Goal: Task Accomplishment & Management: Use online tool/utility

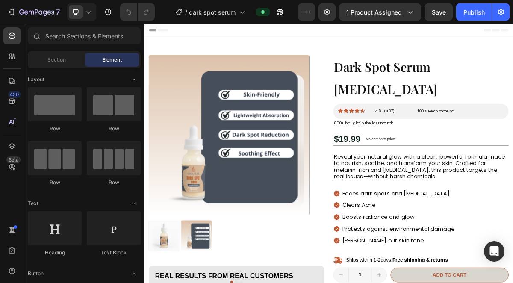
click at [216, 227] on img at bounding box center [261, 178] width 223 height 223
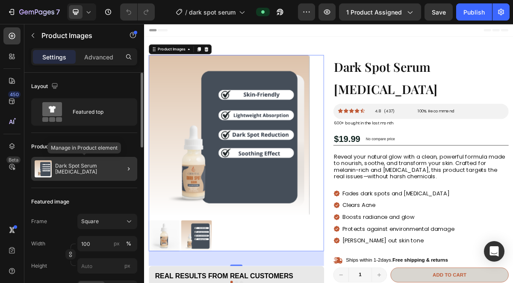
click at [108, 168] on p "Dark Spot Serum for Sensitive Skin" at bounding box center [94, 169] width 79 height 12
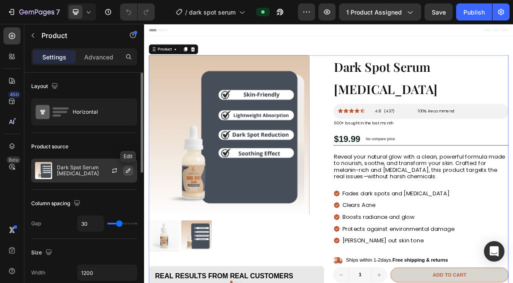
click at [128, 170] on icon "button" at bounding box center [128, 170] width 4 height 4
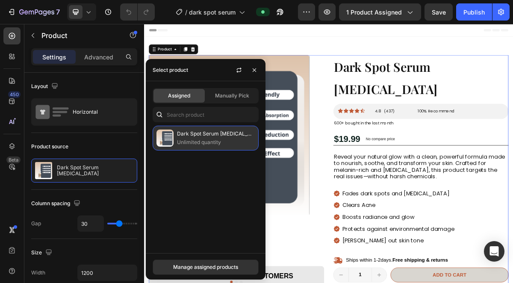
click at [196, 135] on p "Dark Spot Serum for Sensitive Skin" at bounding box center [216, 133] width 78 height 9
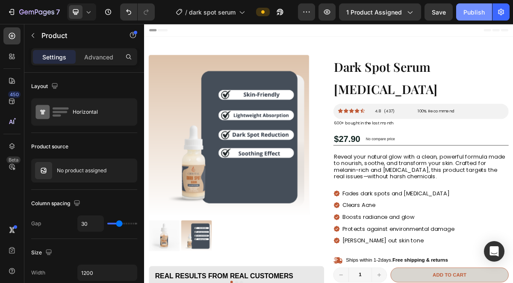
click at [472, 10] on div "Publish" at bounding box center [473, 12] width 21 height 9
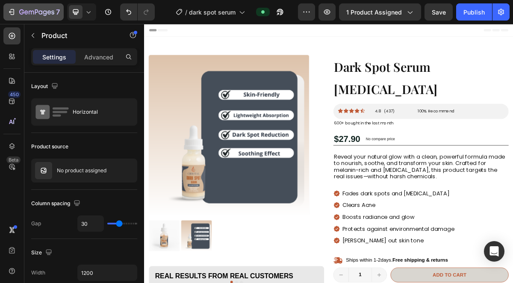
click at [13, 10] on icon "button" at bounding box center [11, 12] width 9 height 9
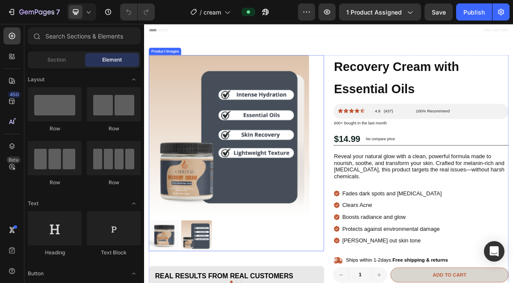
click at [264, 224] on img at bounding box center [261, 178] width 223 height 223
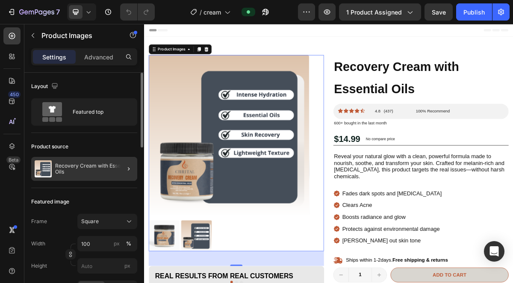
click at [115, 168] on div at bounding box center [125, 169] width 24 height 24
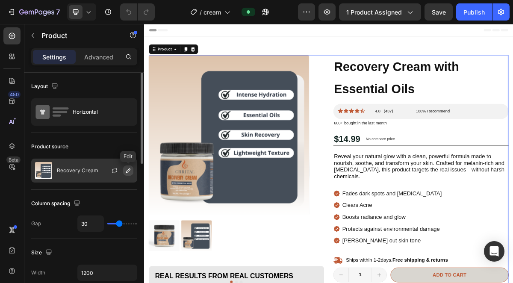
click at [128, 170] on icon "button" at bounding box center [128, 170] width 7 height 7
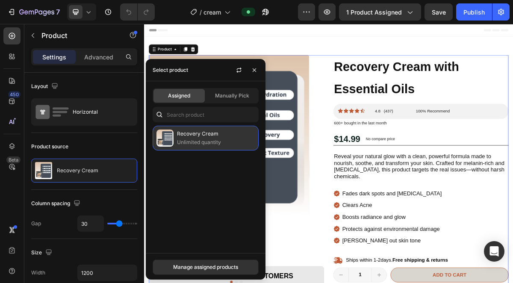
click at [192, 137] on p "Recovery Cream" at bounding box center [216, 133] width 78 height 9
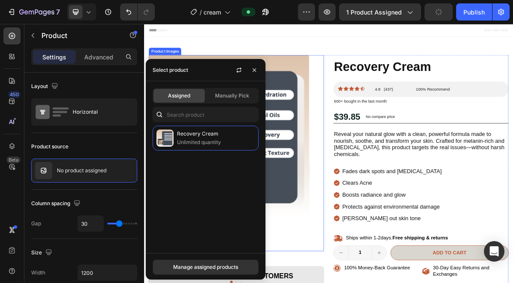
click at [381, 106] on div "Product Images" at bounding box center [272, 203] width 244 height 273
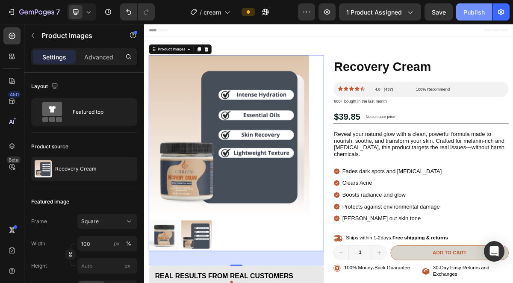
click at [477, 12] on div "Publish" at bounding box center [473, 12] width 21 height 9
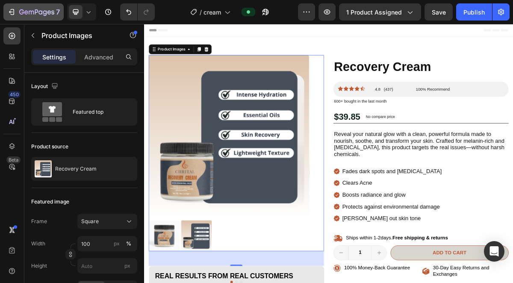
click at [14, 10] on icon "button" at bounding box center [13, 12] width 4 height 6
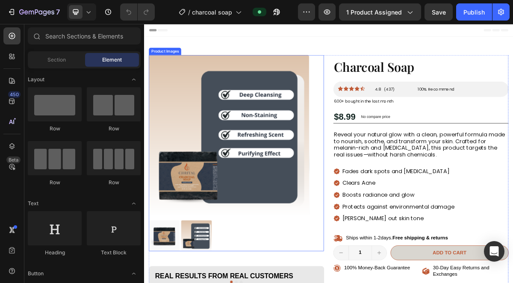
click at [250, 204] on img at bounding box center [261, 178] width 223 height 223
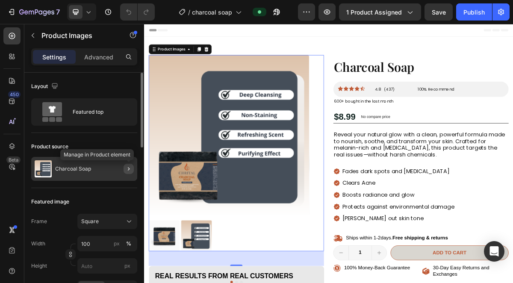
click at [129, 168] on icon "button" at bounding box center [128, 168] width 7 height 7
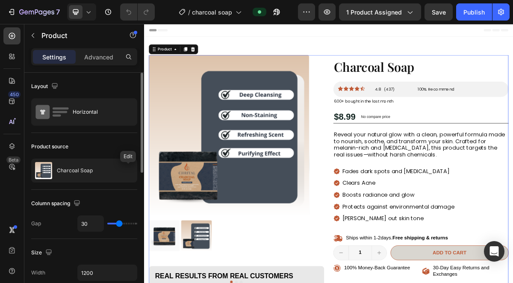
click at [0, 0] on icon "button" at bounding box center [0, 0] width 0 height 0
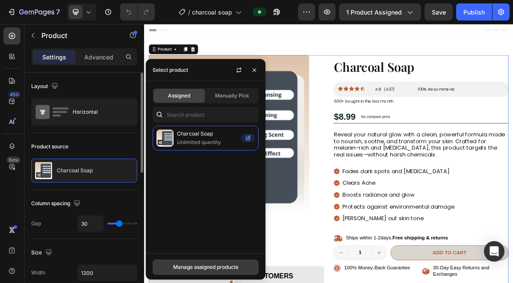
click at [208, 267] on div "Manage assigned products" at bounding box center [205, 267] width 65 height 8
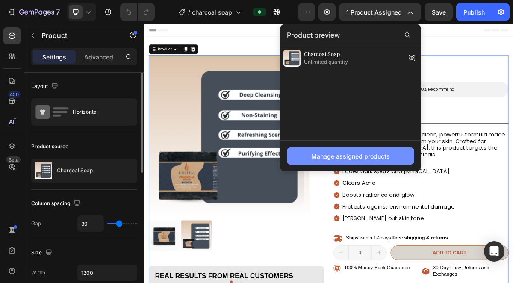
click at [316, 154] on div "Manage assigned products" at bounding box center [350, 156] width 79 height 9
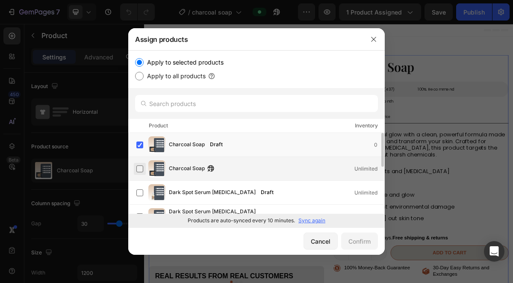
click at [141, 165] on label at bounding box center [139, 168] width 7 height 7
click at [141, 146] on label at bounding box center [139, 144] width 7 height 7
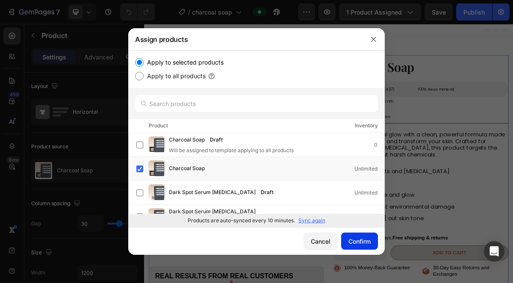
click at [351, 240] on div "Confirm" at bounding box center [359, 241] width 22 height 9
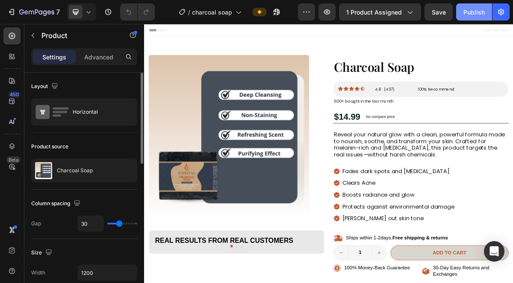
click at [473, 8] on div "Publish" at bounding box center [473, 12] width 21 height 9
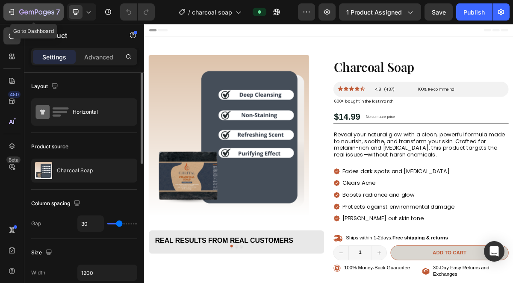
click at [10, 12] on icon "button" at bounding box center [11, 12] width 9 height 9
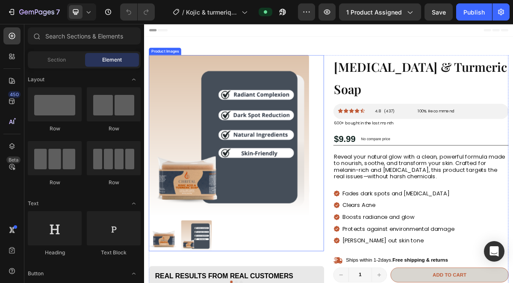
click at [226, 168] on img at bounding box center [261, 178] width 223 height 223
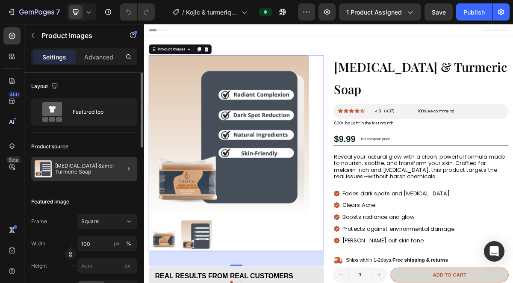
click at [119, 171] on div at bounding box center [125, 169] width 24 height 24
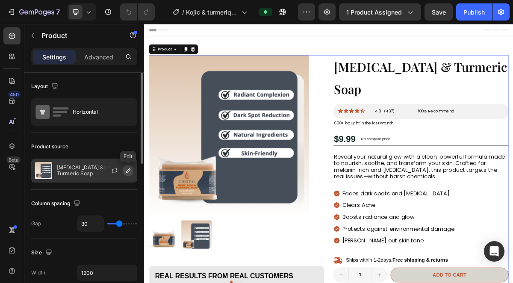
click at [127, 173] on icon "button" at bounding box center [128, 170] width 4 height 4
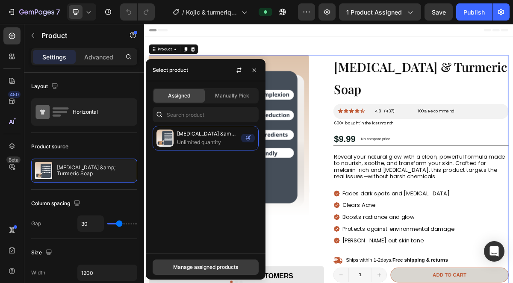
click at [206, 265] on div "Manage assigned products" at bounding box center [205, 267] width 65 height 8
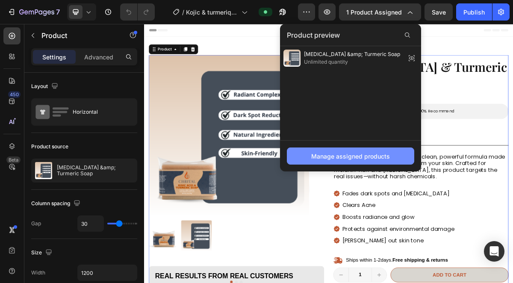
click at [334, 159] on div "Manage assigned products" at bounding box center [350, 156] width 79 height 9
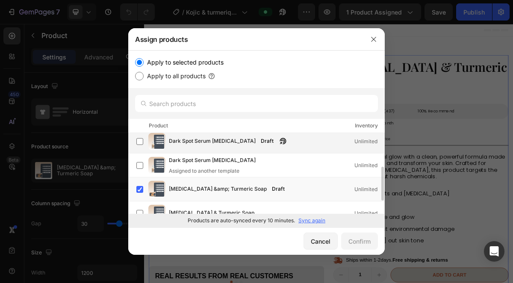
scroll to position [60, 0]
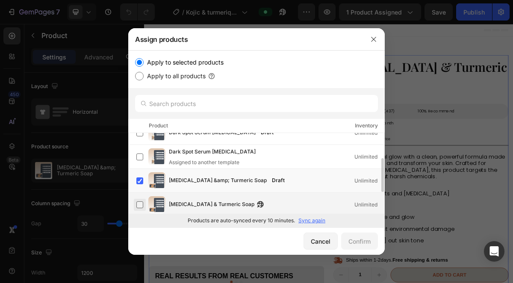
click at [143, 205] on label at bounding box center [139, 204] width 7 height 7
click at [143, 184] on label at bounding box center [139, 180] width 7 height 7
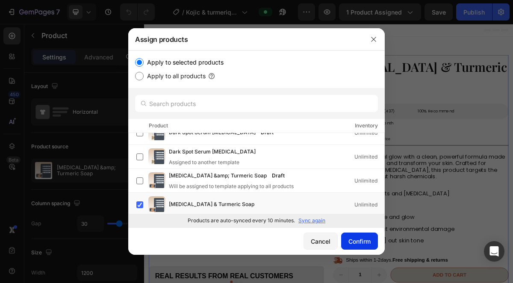
click at [360, 237] on div "Confirm" at bounding box center [359, 241] width 22 height 9
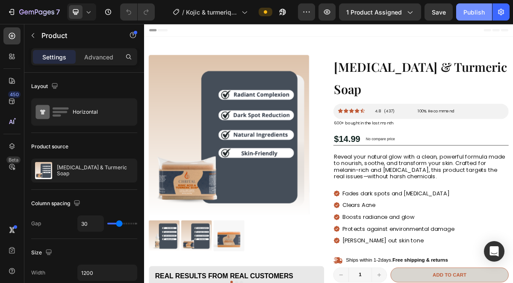
click at [475, 11] on div "Publish" at bounding box center [473, 12] width 21 height 9
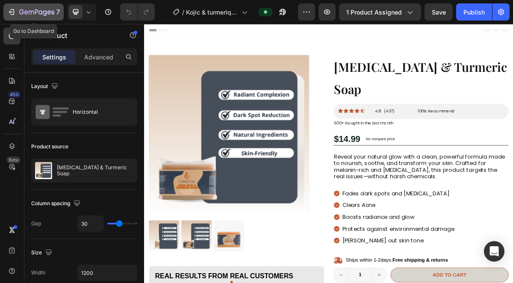
click at [14, 12] on div "7" at bounding box center [33, 12] width 53 height 10
